Goal: Task Accomplishment & Management: Use online tool/utility

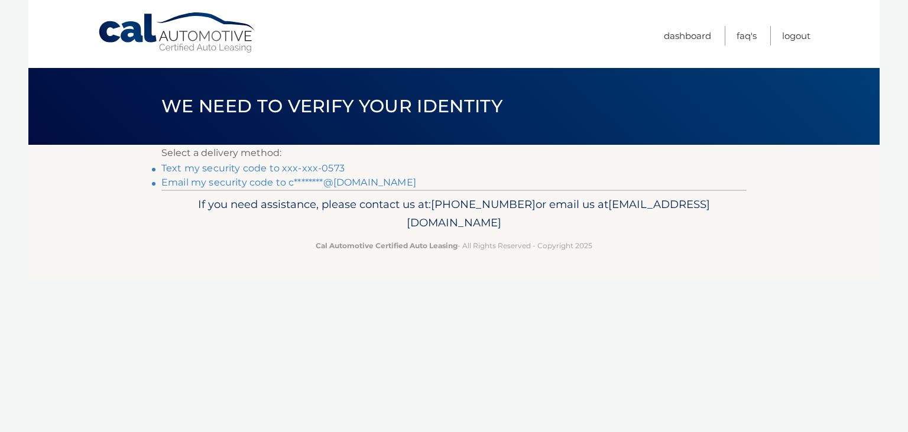
click at [216, 165] on link "Text my security code to xxx-xxx-0573" at bounding box center [252, 167] width 183 height 11
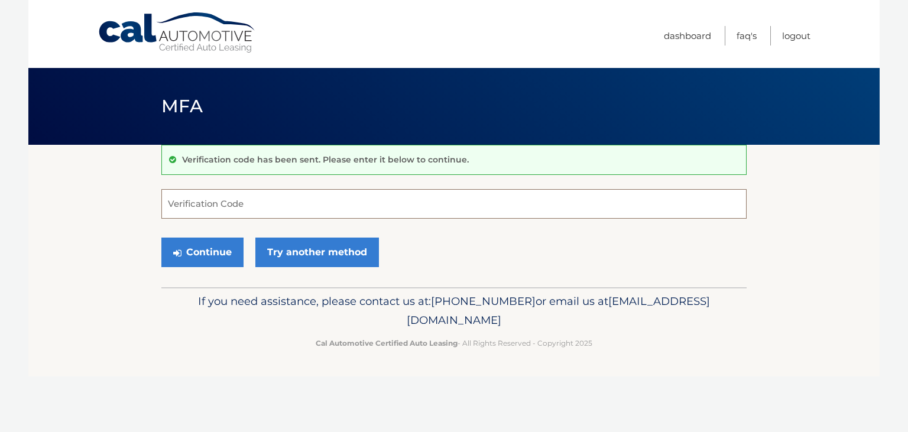
click at [232, 206] on input "Verification Code" at bounding box center [453, 204] width 585 height 30
type input "884576"
click at [214, 252] on button "Continue" at bounding box center [202, 253] width 82 height 30
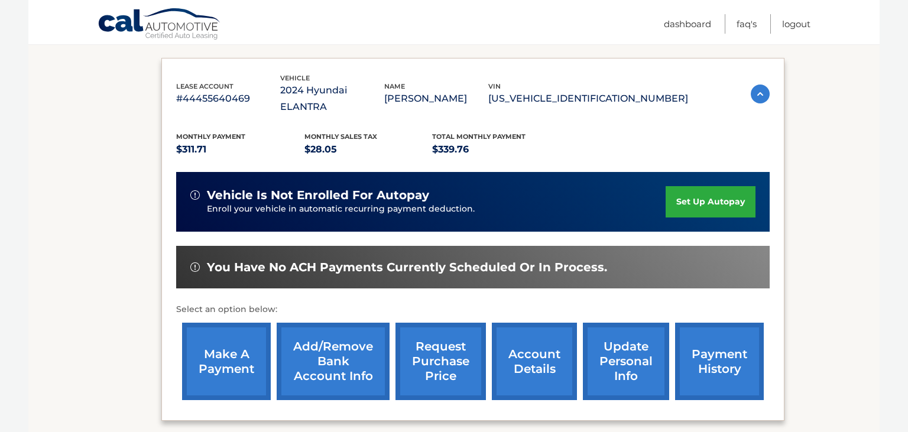
scroll to position [249, 0]
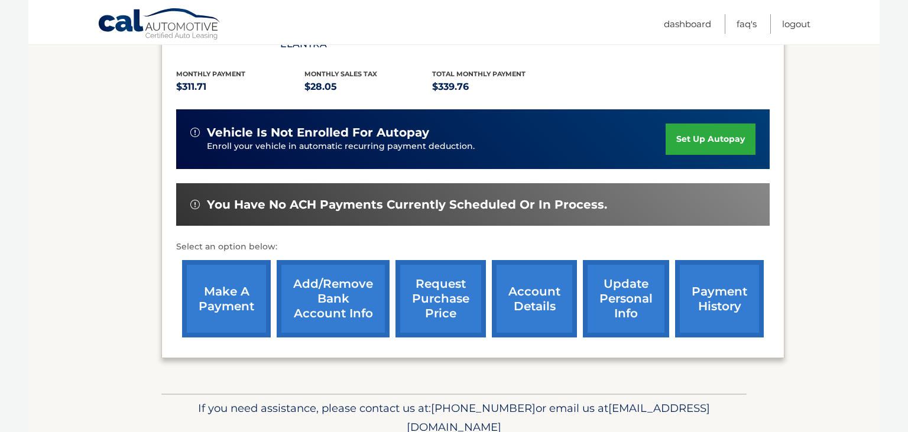
click at [224, 282] on link "make a payment" at bounding box center [226, 298] width 89 height 77
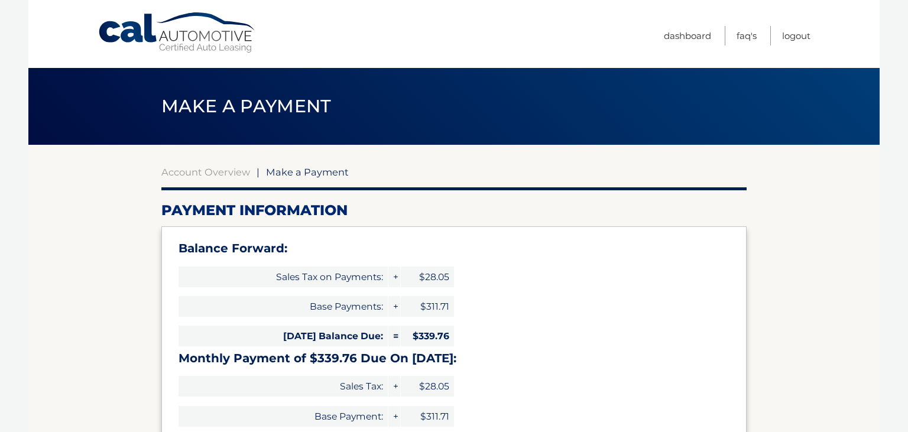
select select "NDVhYWY5ZmEtMTc5Mi00OWEwLTk5YWEtZGM2Njg4ZjRlMjJk"
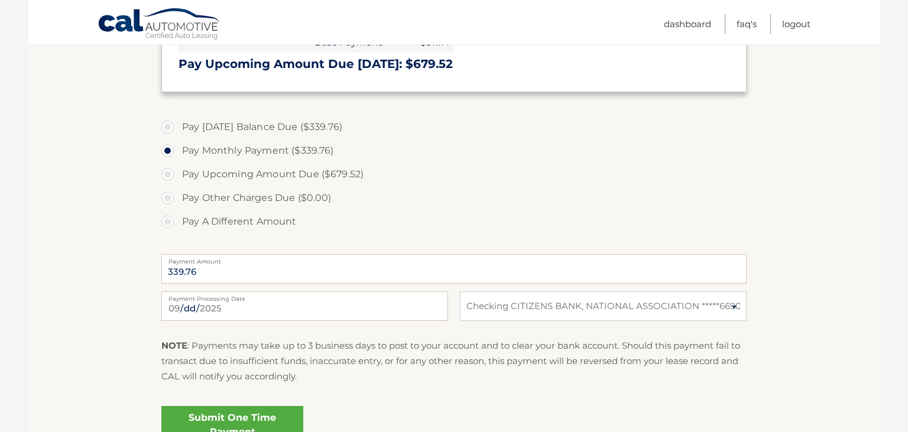
scroll to position [437, 0]
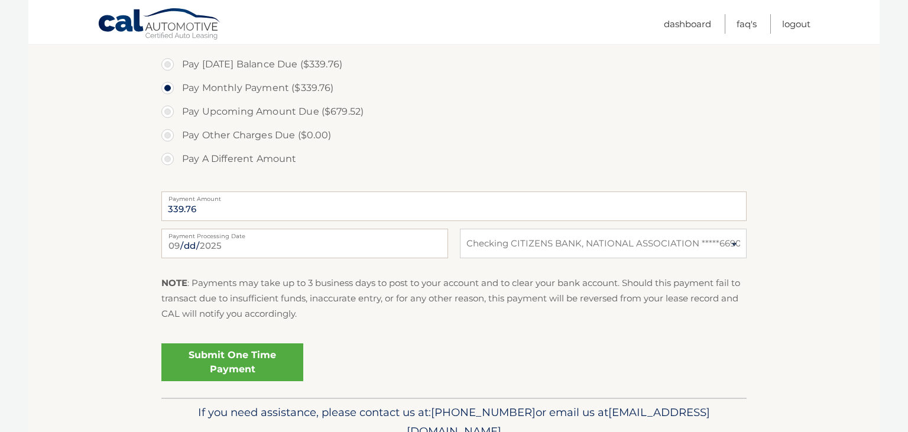
click at [232, 357] on link "Submit One Time Payment" at bounding box center [232, 362] width 142 height 38
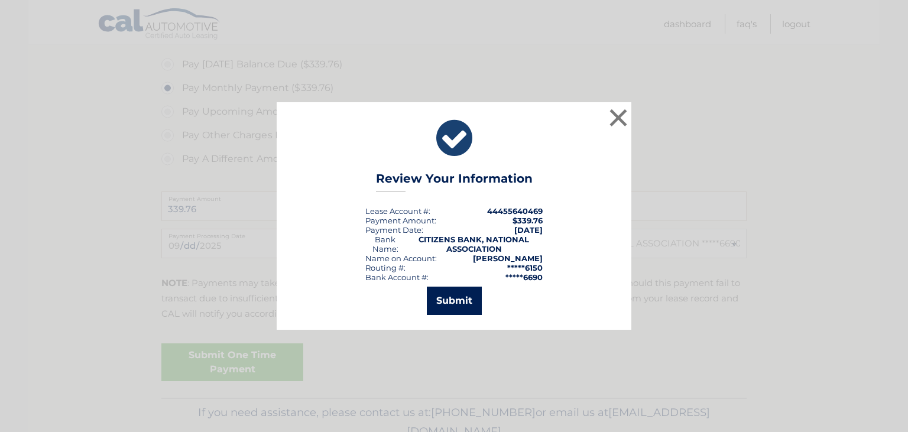
click at [458, 297] on button "Submit" at bounding box center [454, 301] width 55 height 28
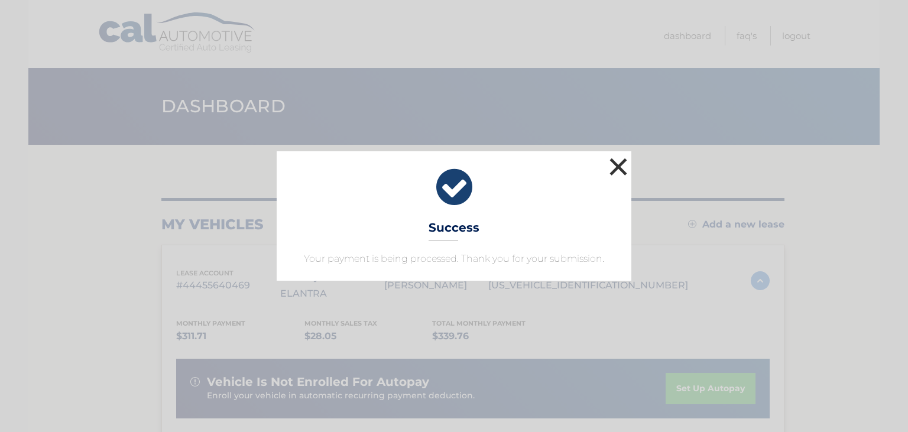
click at [617, 165] on button "×" at bounding box center [618, 167] width 24 height 24
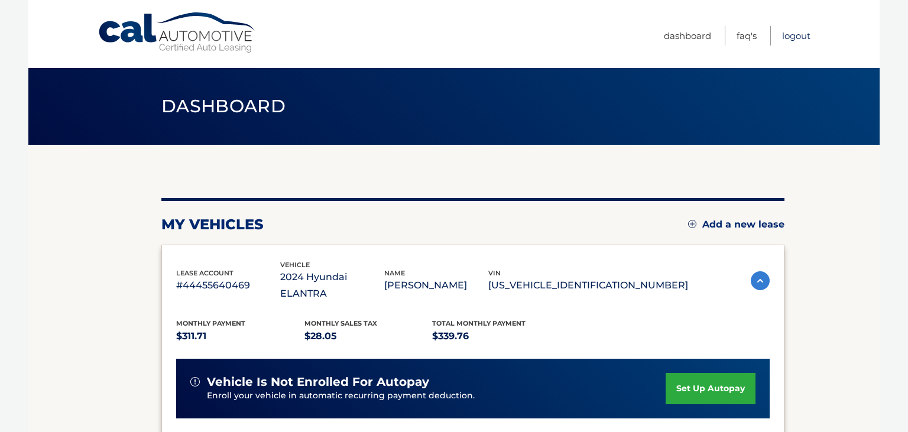
click at [793, 34] on link "Logout" at bounding box center [796, 35] width 28 height 19
